Goal: Task Accomplishment & Management: Manage account settings

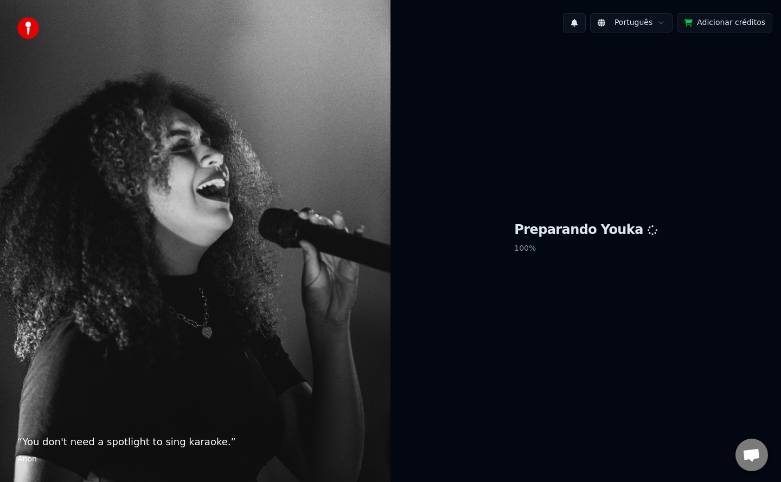
scroll to position [1226, 0]
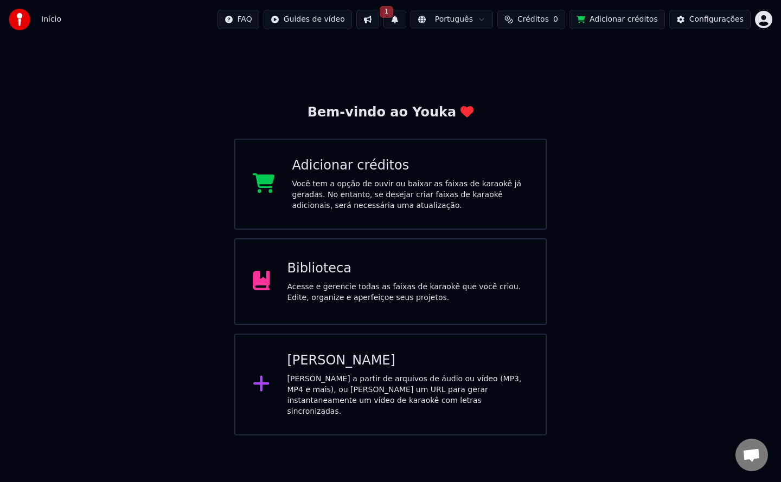
click at [379, 27] on button at bounding box center [367, 20] width 23 height 20
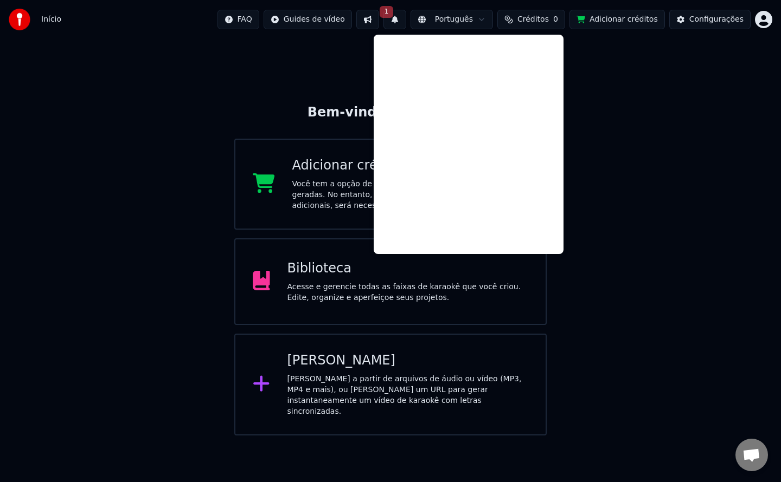
click at [406, 17] on button "1" at bounding box center [394, 20] width 23 height 20
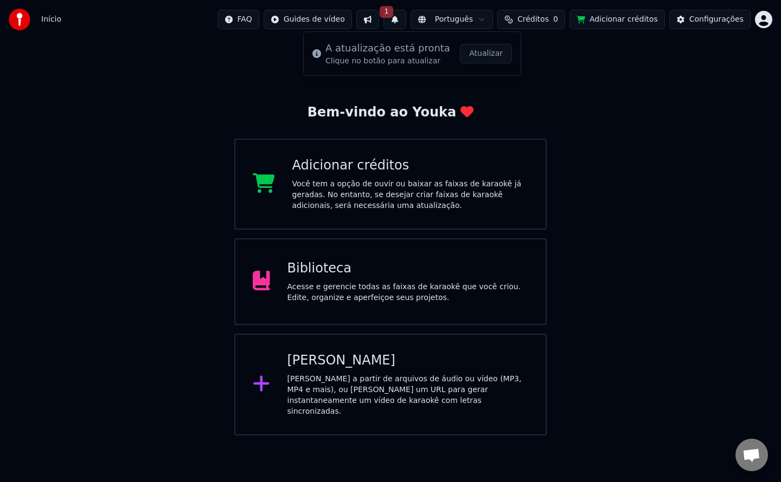
click at [471, 56] on button "Atualizar" at bounding box center [486, 54] width 52 height 20
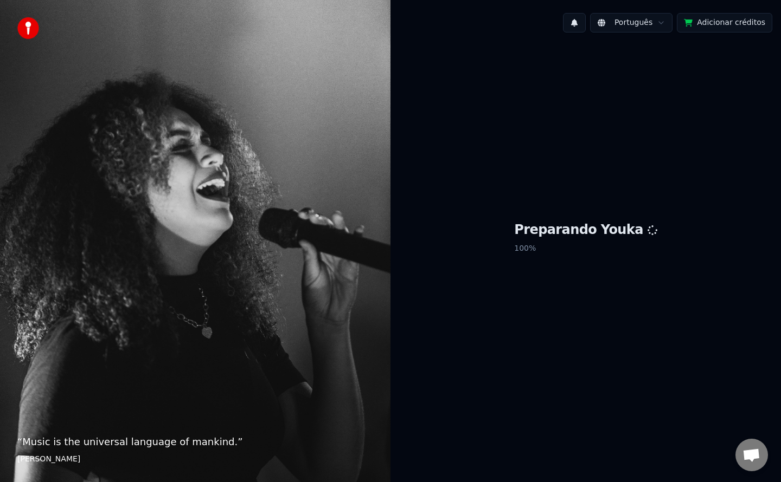
scroll to position [1226, 0]
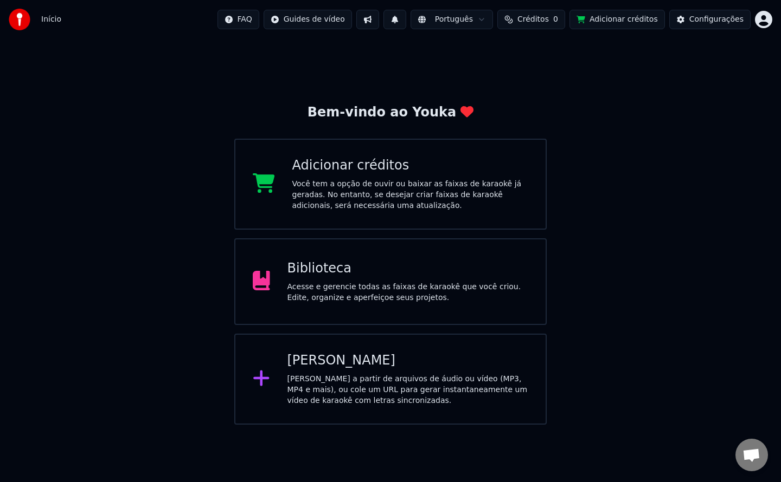
click at [393, 162] on div "Adicionar créditos" at bounding box center [410, 165] width 236 height 17
click at [348, 25] on html "Início FAQ Guides de vídeo Português Créditos 0 Adicionar créditos Configuraçõe…" at bounding box center [390, 212] width 781 height 425
click at [412, 21] on html "Início FAQ Guides de vídeo Português Créditos 0 Adicionar créditos Configuraçõe…" at bounding box center [390, 212] width 781 height 425
click at [406, 21] on button at bounding box center [394, 20] width 23 height 20
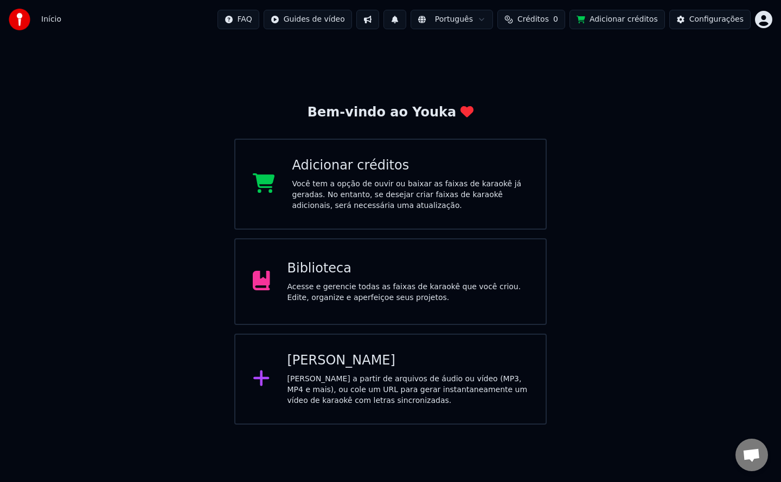
click at [545, 19] on span "Créditos" at bounding box center [532, 19] width 31 height 11
click at [629, 22] on button "Adicionar créditos" at bounding box center [616, 20] width 95 height 20
click at [382, 288] on div "Acesse e gerencie todas as faixas de karaokê que você criou. Edite, organize e …" at bounding box center [407, 293] width 241 height 22
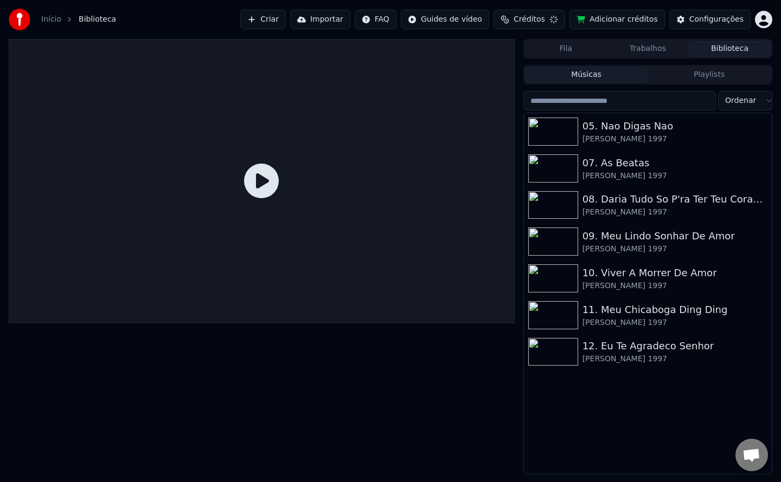
click at [544, 22] on span "Créditos" at bounding box center [528, 19] width 31 height 11
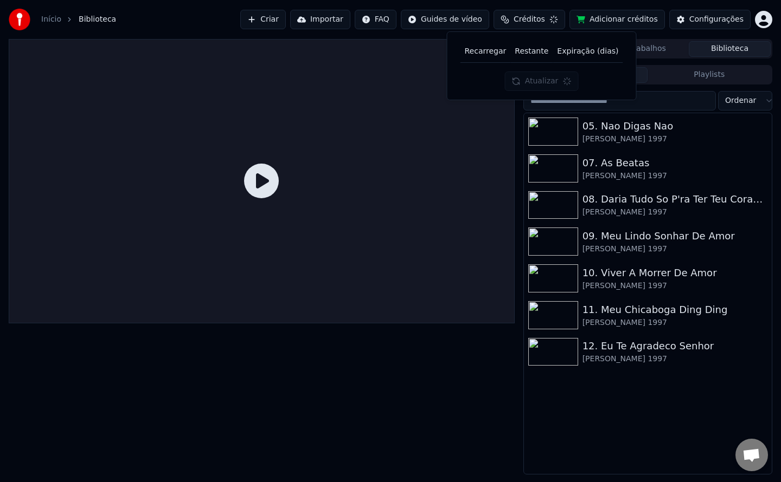
click at [544, 22] on span "Créditos" at bounding box center [528, 19] width 31 height 11
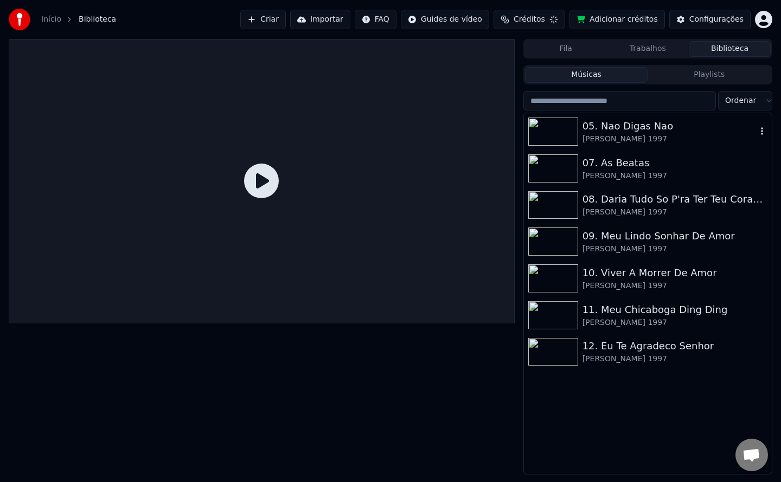
click at [538, 127] on img at bounding box center [553, 132] width 50 height 28
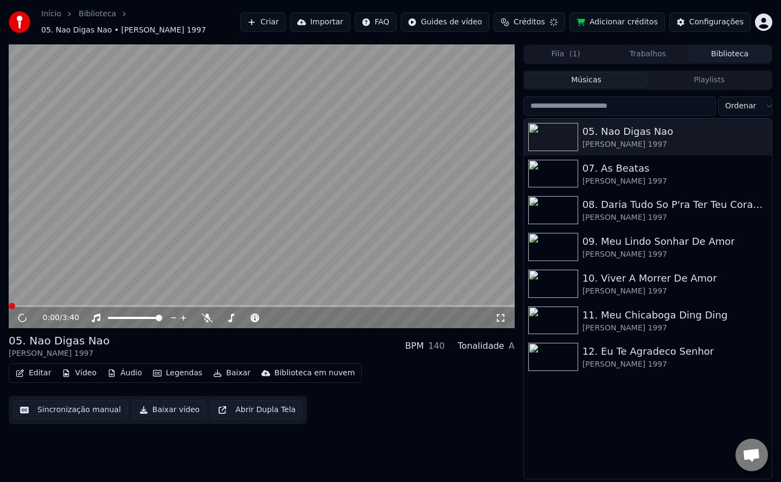
click at [261, 151] on video at bounding box center [262, 186] width 506 height 285
click at [707, 20] on div "Configurações" at bounding box center [716, 22] width 54 height 11
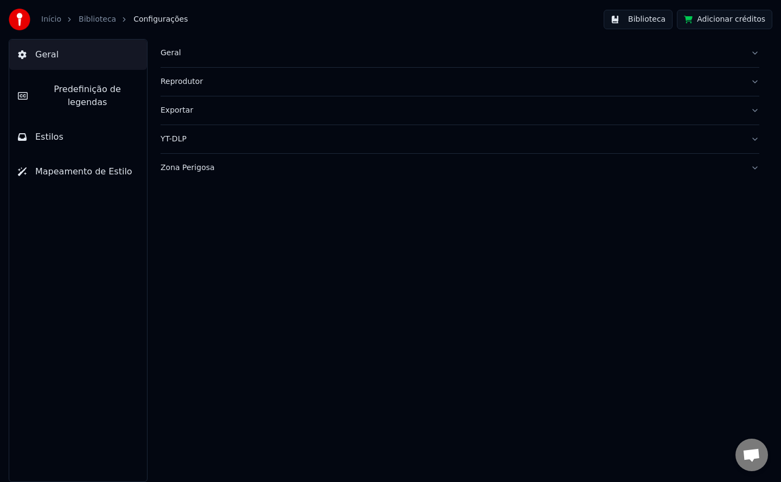
click at [42, 58] on span "Geral" at bounding box center [46, 54] width 23 height 13
click at [40, 86] on span "Predefinição de legendas" at bounding box center [87, 96] width 102 height 26
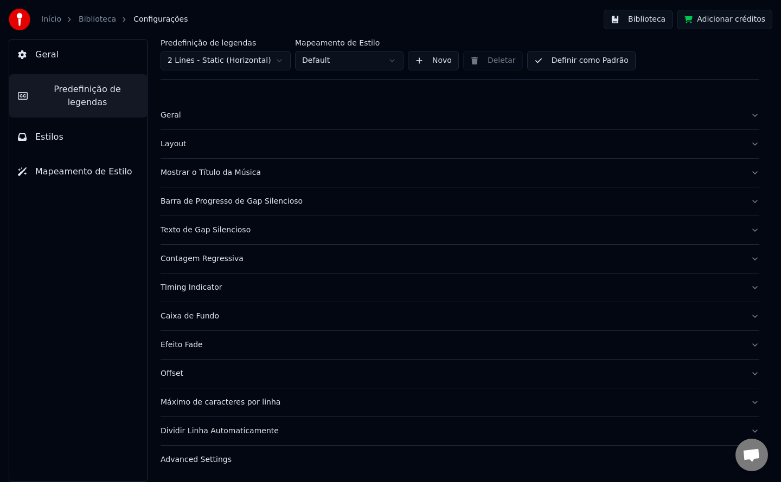
click at [44, 131] on span "Estilos" at bounding box center [49, 137] width 28 height 13
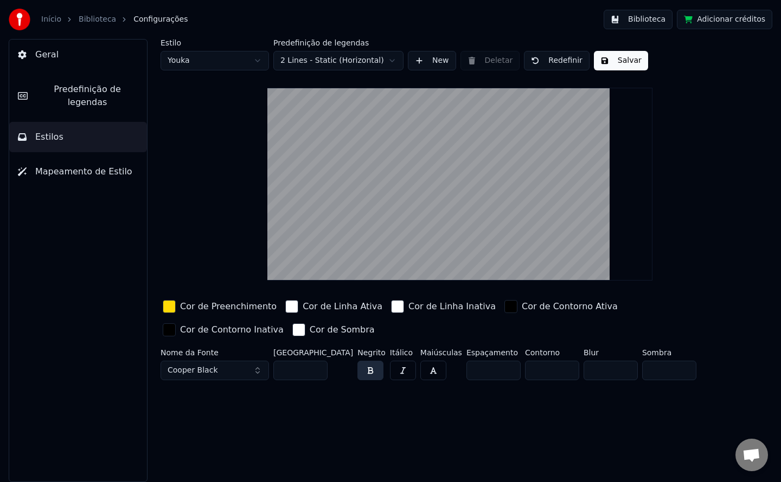
click at [61, 89] on span "Predefinição de legendas" at bounding box center [87, 96] width 102 height 26
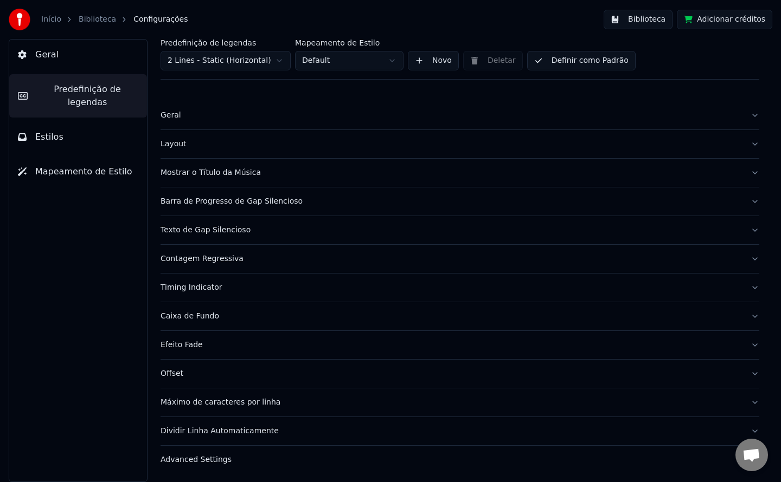
click at [174, 119] on div "Geral" at bounding box center [450, 115] width 581 height 11
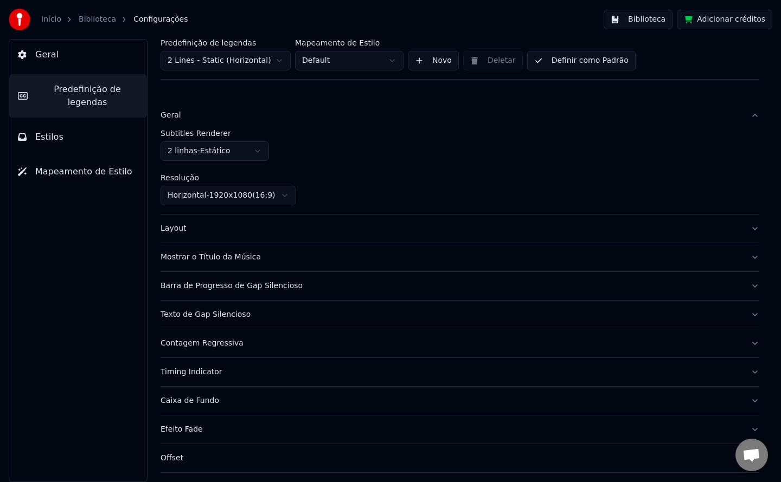
click at [174, 119] on div "Geral" at bounding box center [450, 115] width 581 height 11
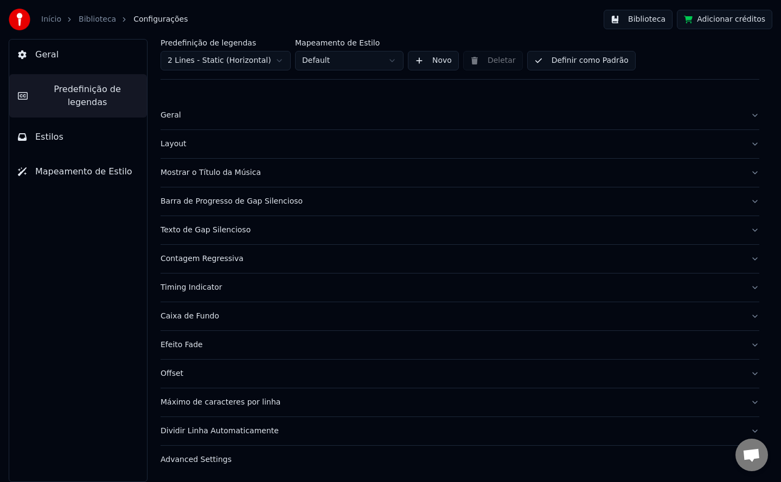
click at [181, 172] on div "Mostrar o Título da Música" at bounding box center [450, 173] width 581 height 11
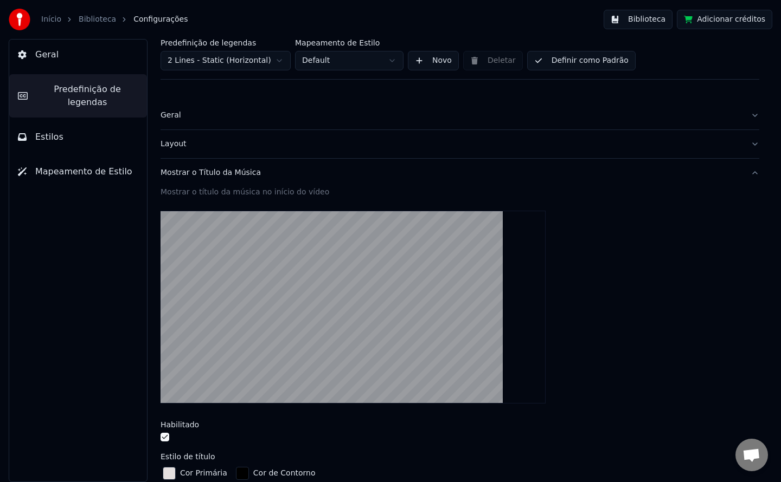
click at [181, 172] on div "Mostrar o Título da Música" at bounding box center [450, 173] width 581 height 11
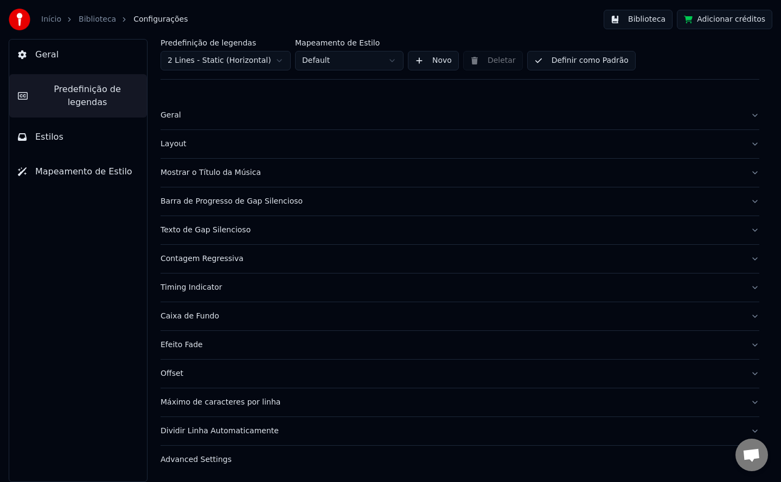
scroll to position [1, 0]
click at [192, 462] on div "Advanced Settings" at bounding box center [450, 459] width 581 height 11
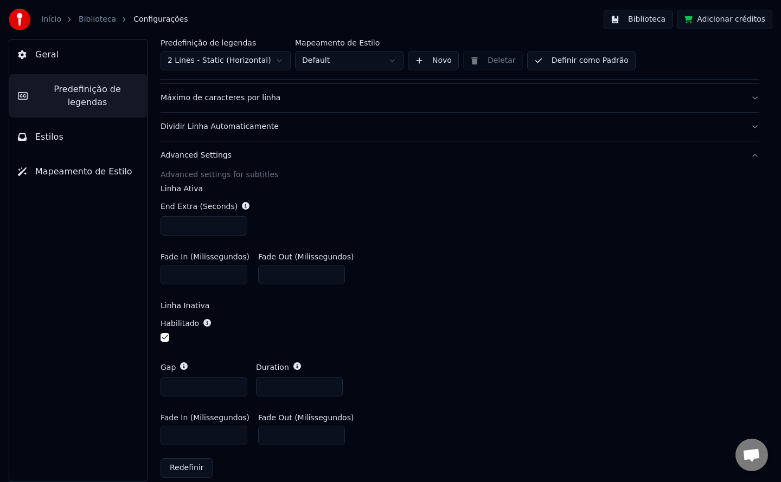
scroll to position [317, 0]
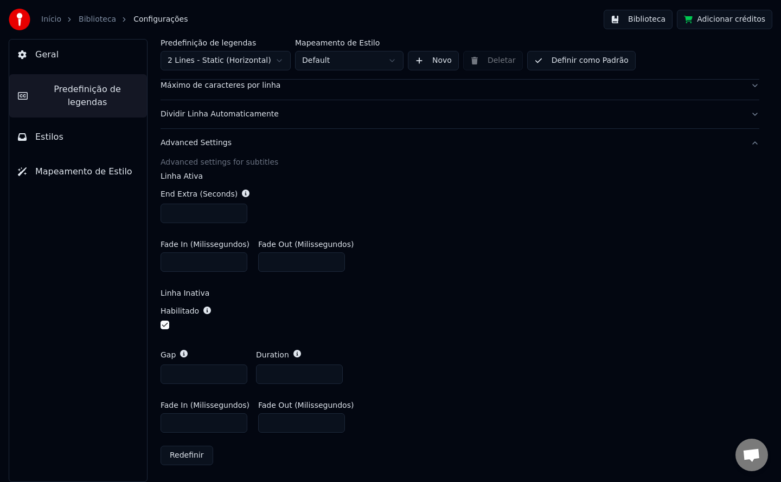
click at [48, 131] on span "Estilos" at bounding box center [49, 137] width 28 height 13
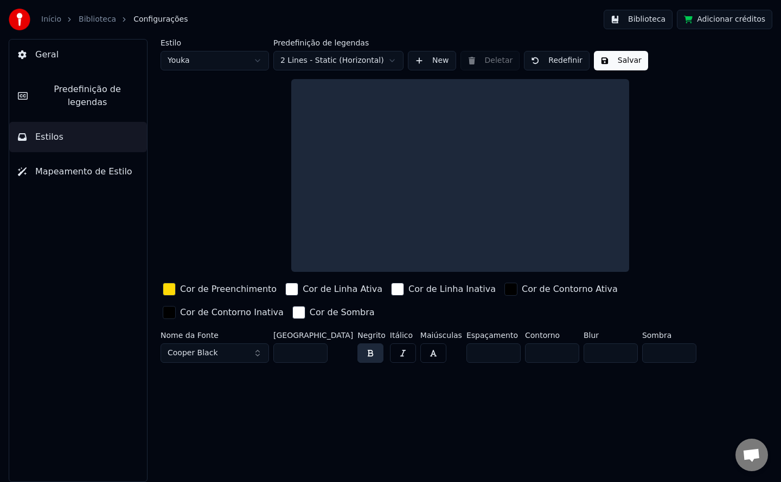
scroll to position [0, 0]
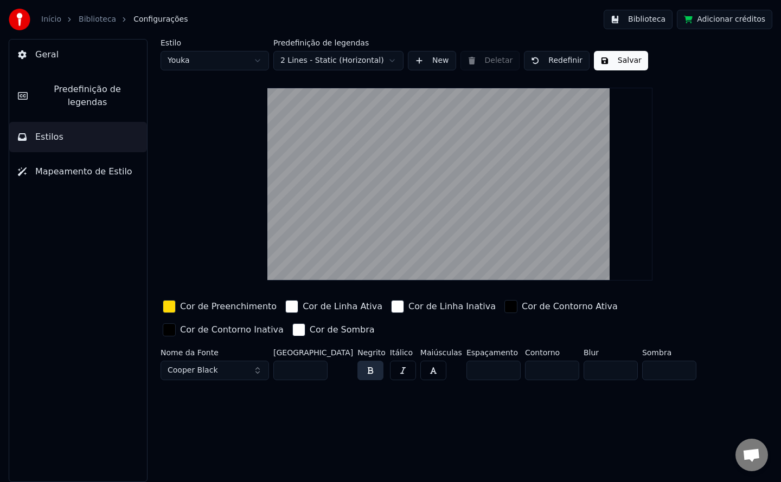
click at [43, 165] on span "Mapeamento de Estilo" at bounding box center [83, 171] width 97 height 13
